Goal: Feedback & Contribution: Leave review/rating

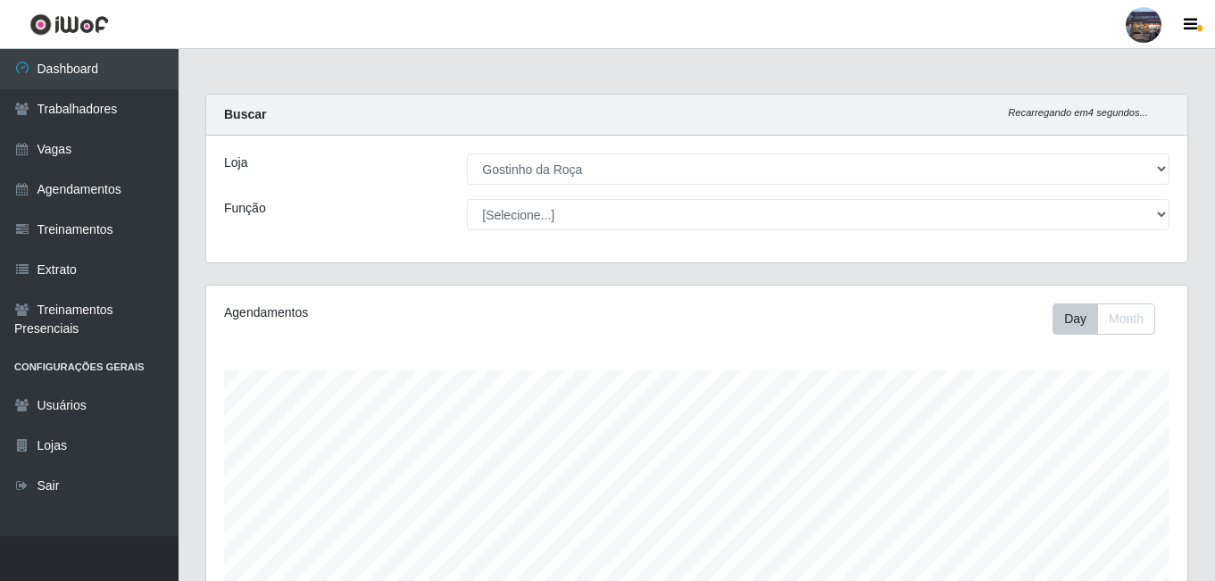
select select "303"
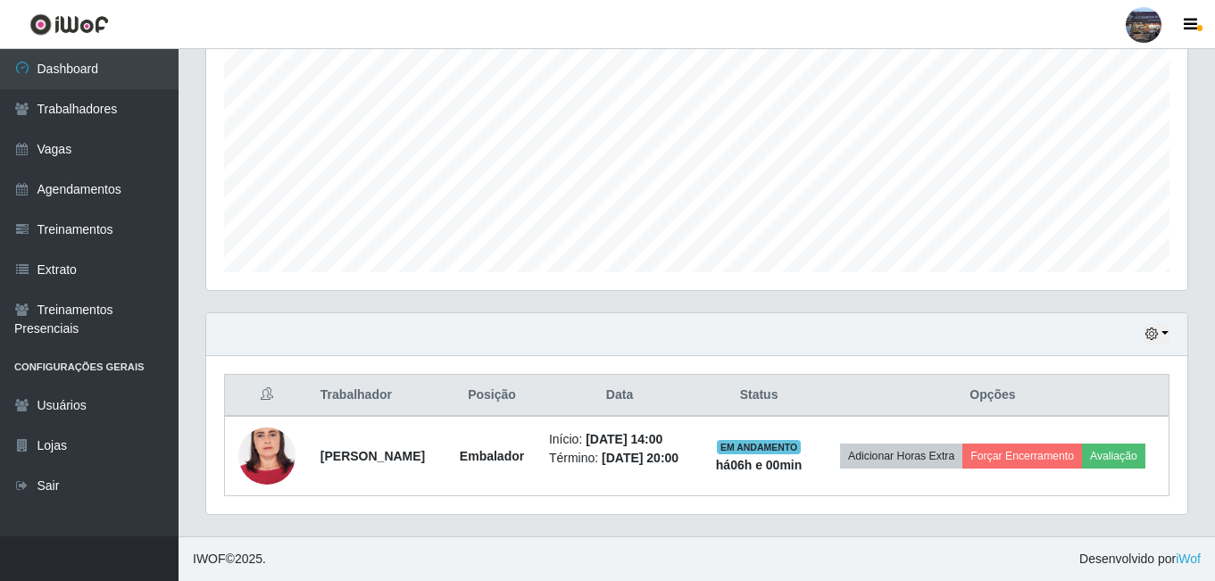
scroll to position [371, 981]
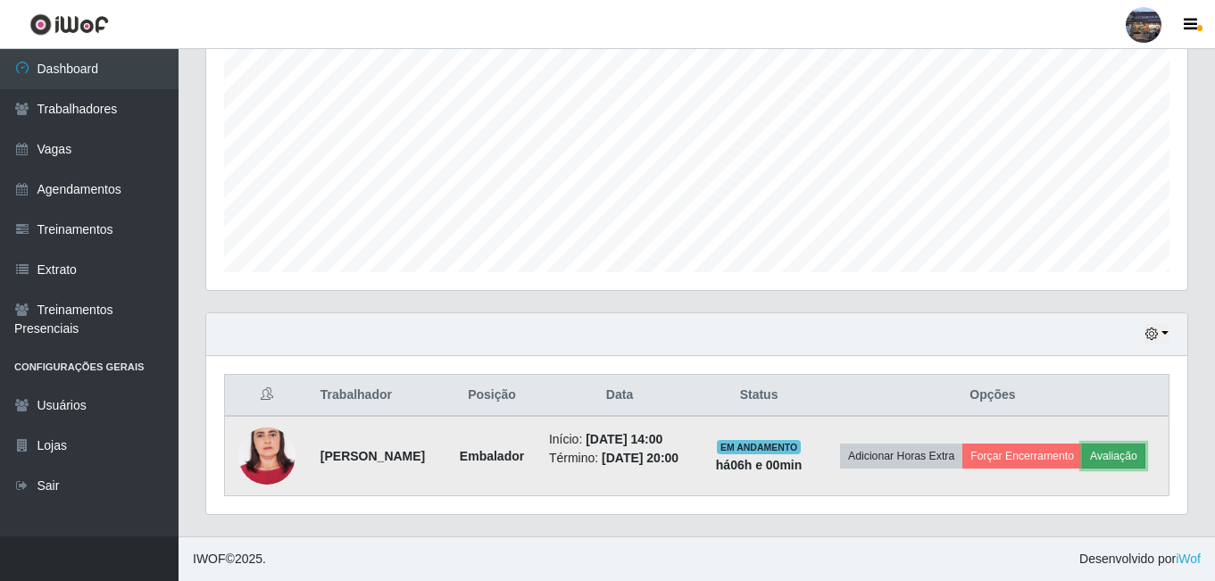
click at [1082, 463] on button "Avaliação" at bounding box center [1113, 456] width 63 height 25
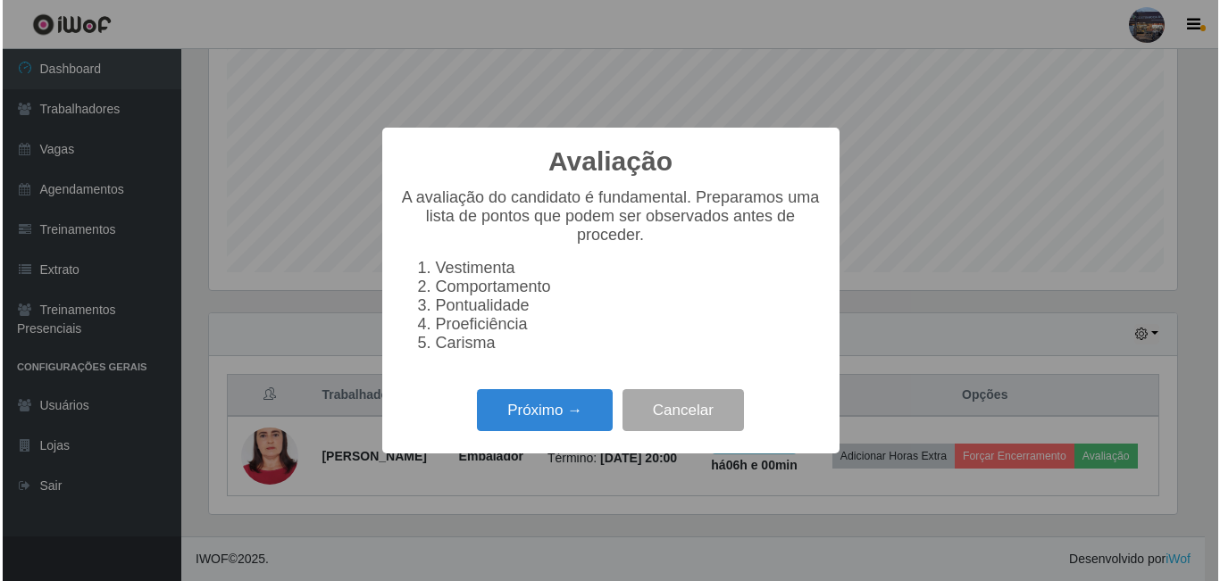
scroll to position [371, 972]
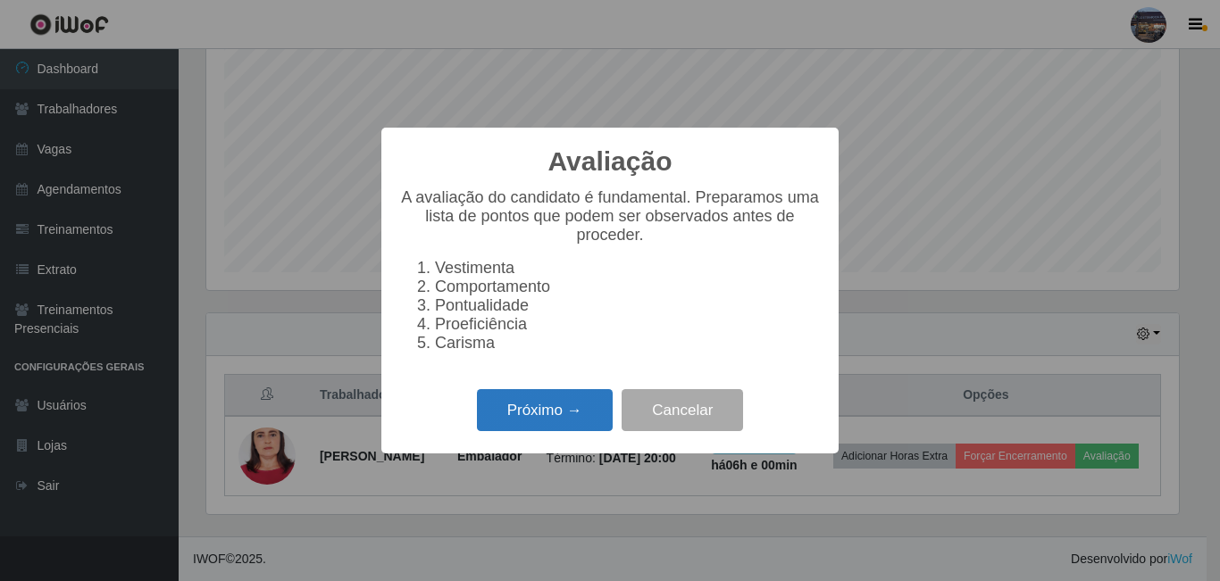
click at [552, 413] on button "Próximo →" at bounding box center [545, 410] width 136 height 42
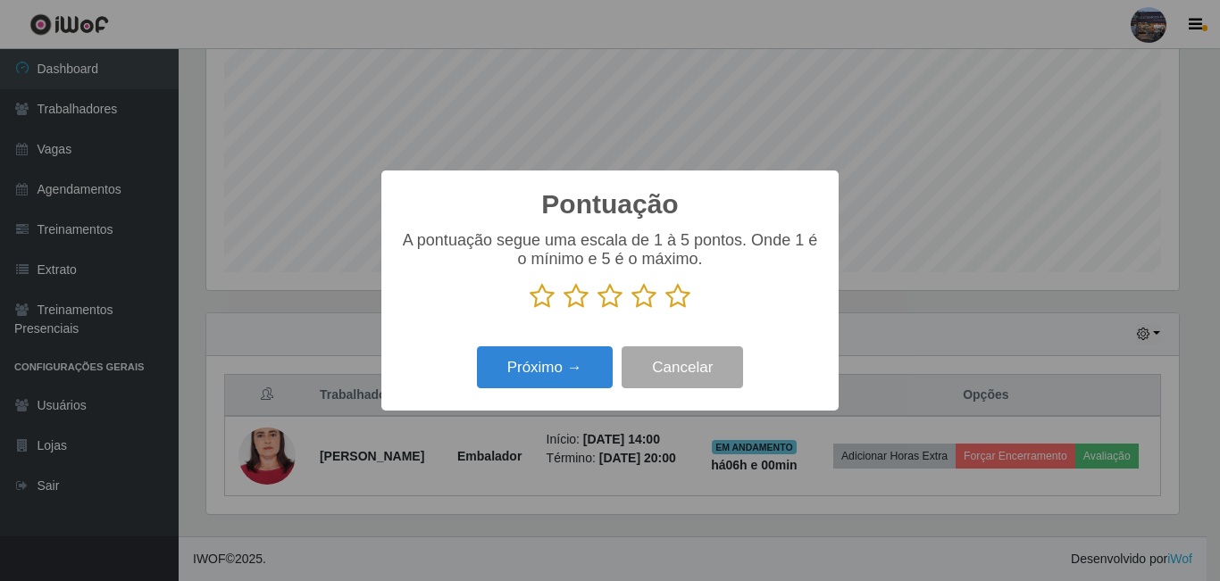
scroll to position [892566, 891965]
click at [688, 295] on icon at bounding box center [677, 296] width 25 height 27
click at [665, 310] on input "radio" at bounding box center [665, 310] width 0 height 0
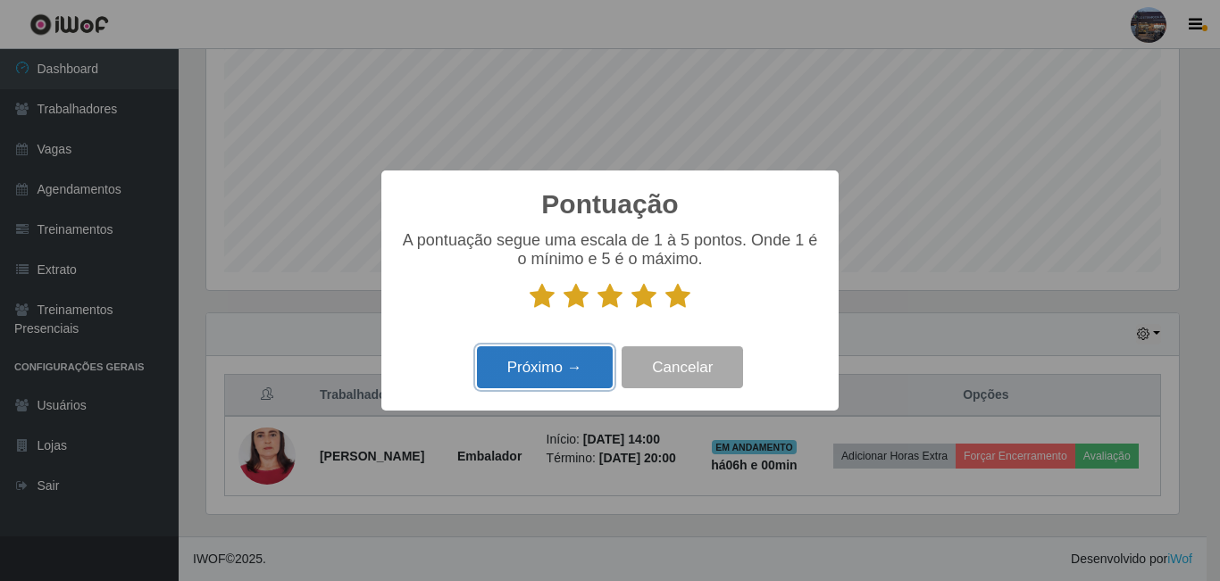
click at [537, 370] on button "Próximo →" at bounding box center [545, 367] width 136 height 42
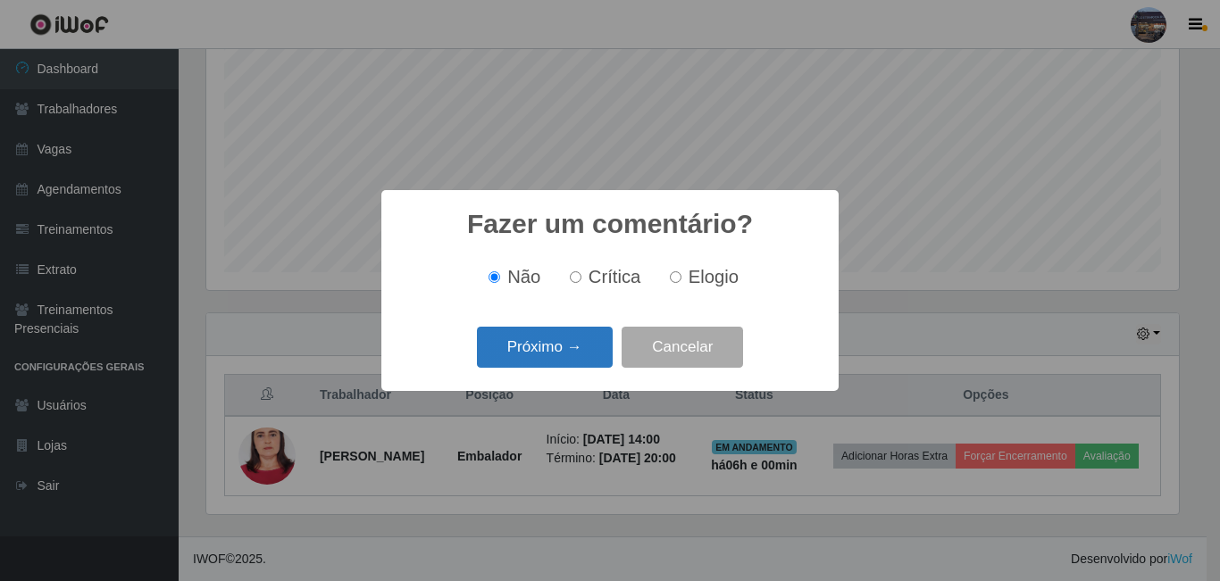
click at [556, 348] on button "Próximo →" at bounding box center [545, 348] width 136 height 42
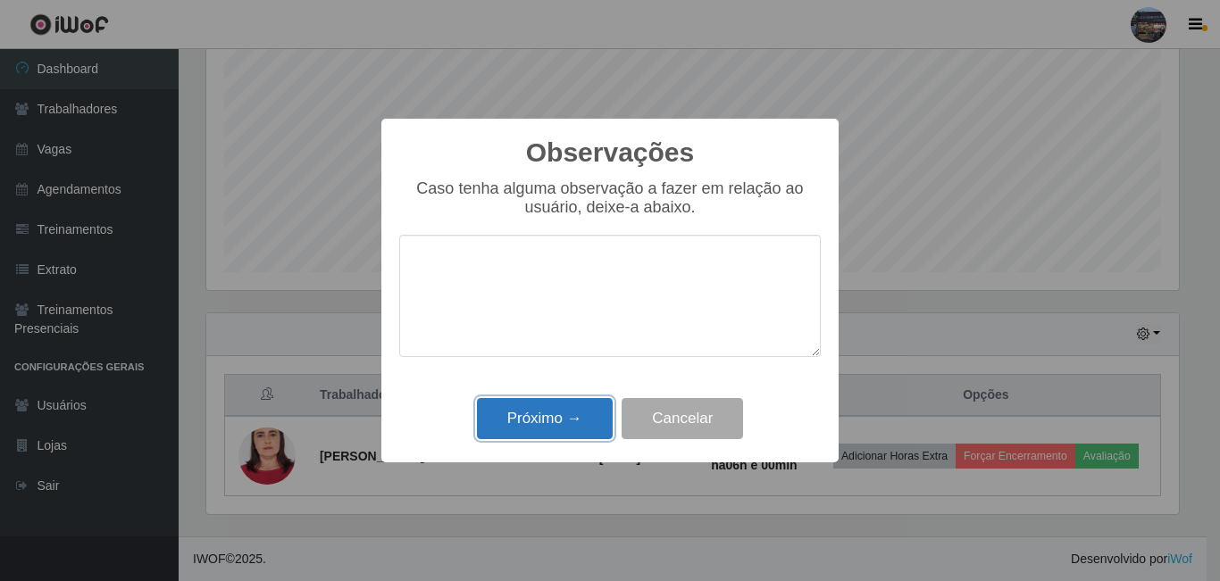
click at [556, 421] on button "Próximo →" at bounding box center [545, 419] width 136 height 42
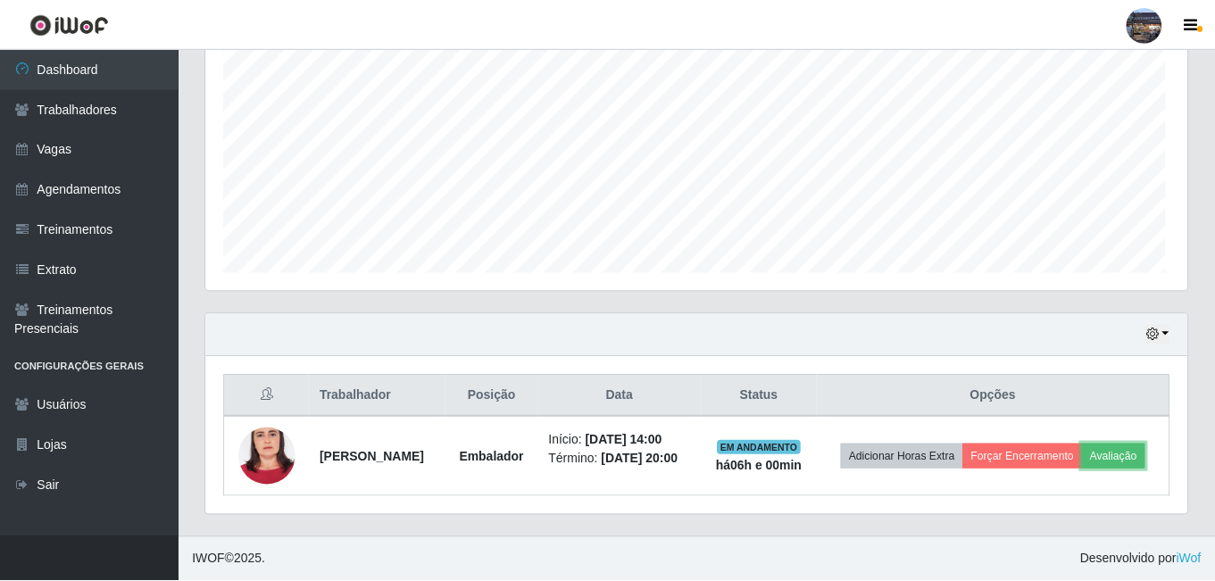
scroll to position [371, 981]
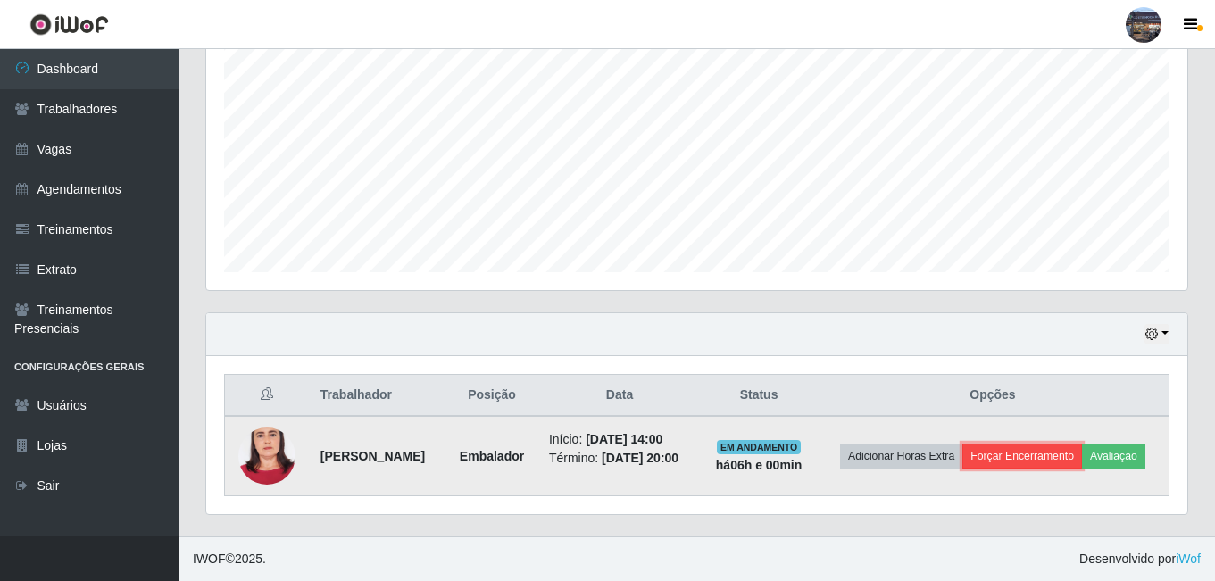
click at [1074, 444] on button "Forçar Encerramento" at bounding box center [1023, 456] width 120 height 25
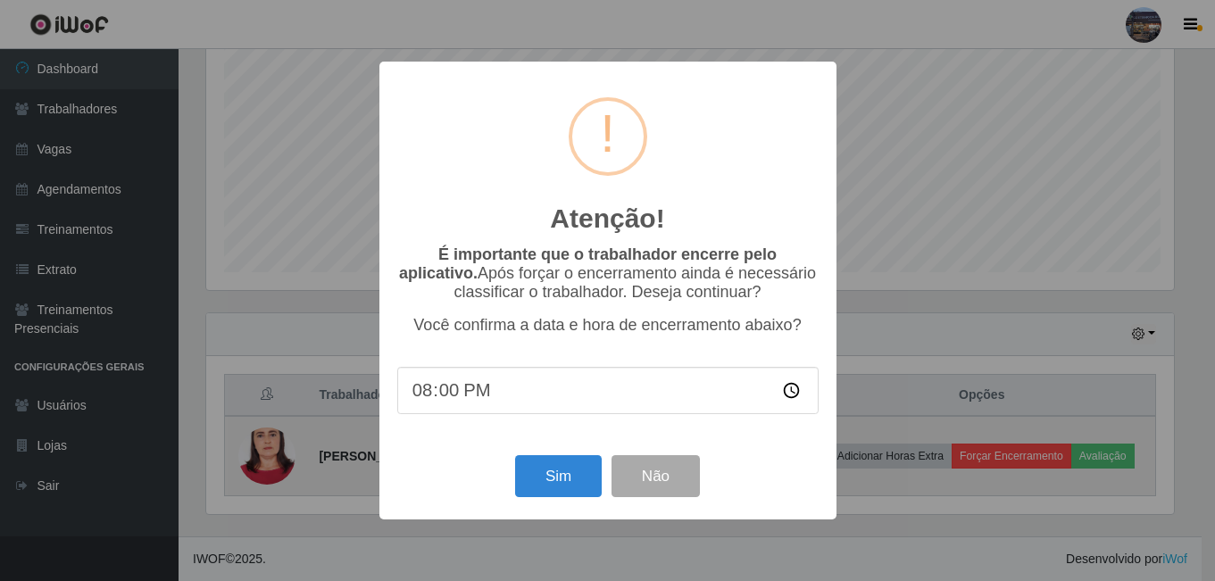
scroll to position [371, 972]
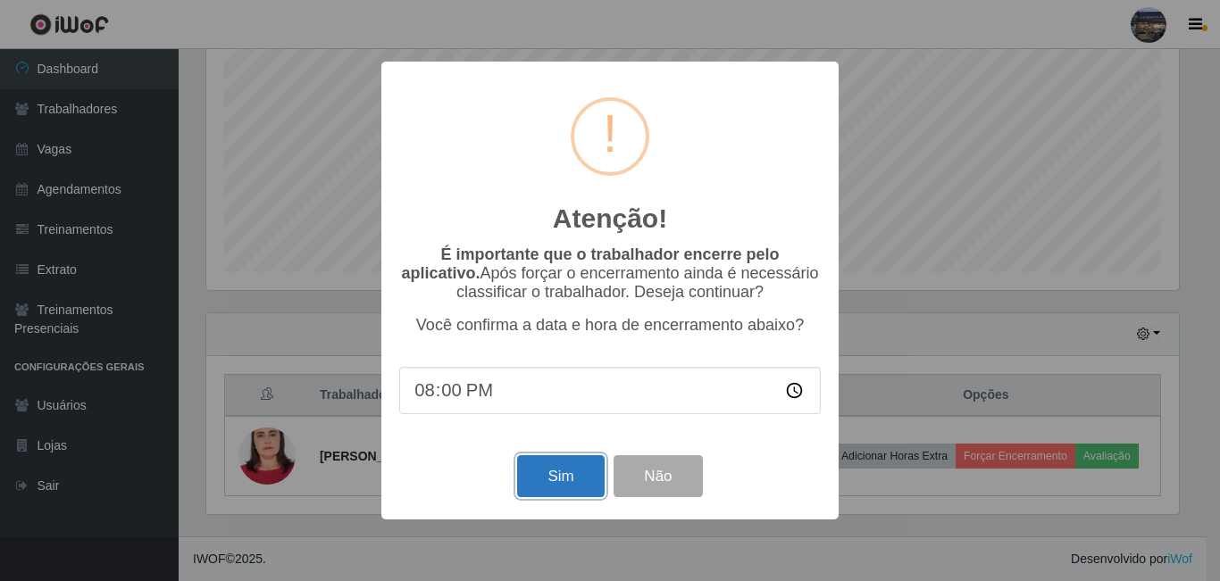
click at [546, 474] on button "Sim" at bounding box center [560, 476] width 87 height 42
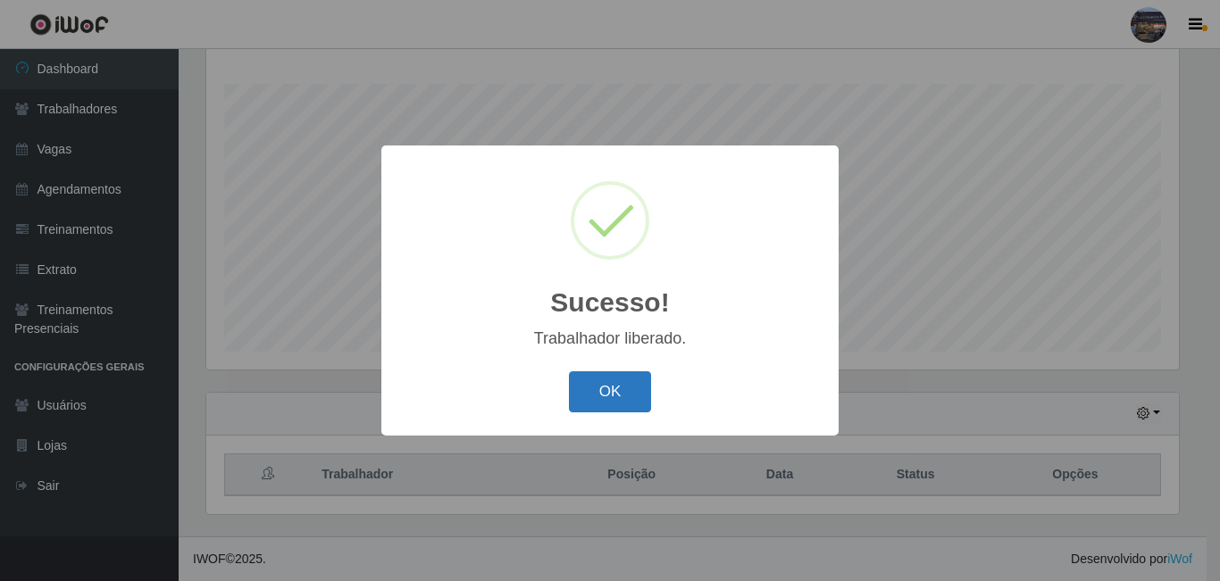
click at [607, 387] on button "OK" at bounding box center [610, 392] width 83 height 42
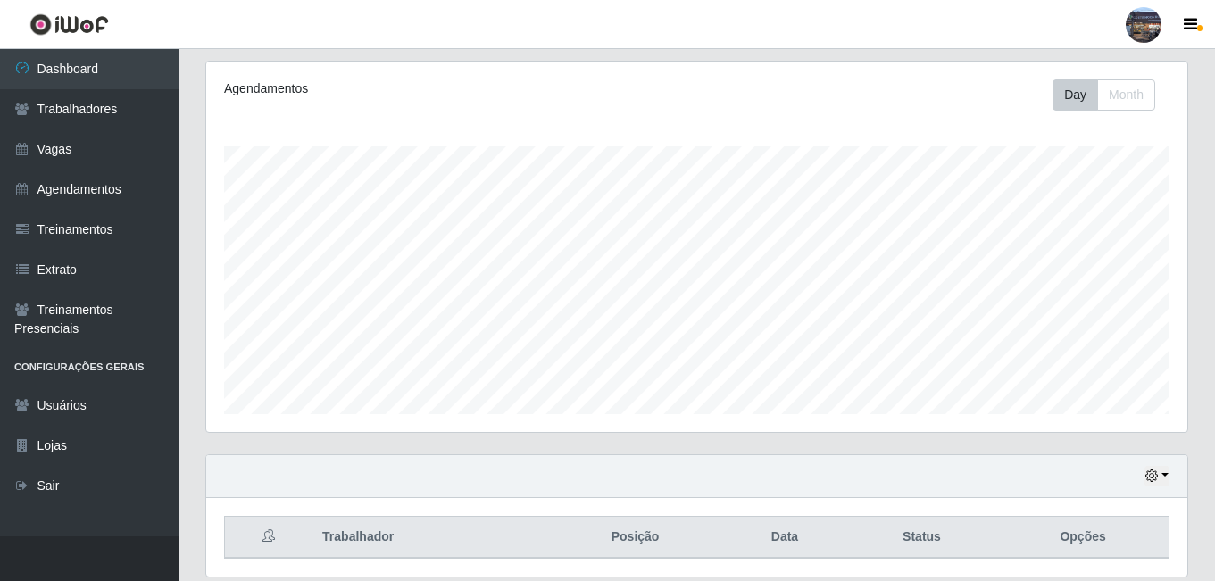
scroll to position [287, 0]
